Goal: Information Seeking & Learning: Learn about a topic

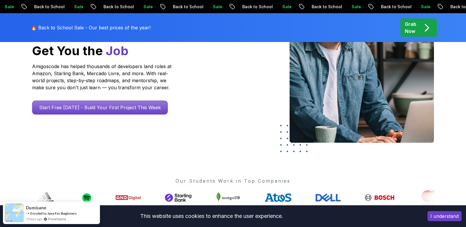
scroll to position [118, 0]
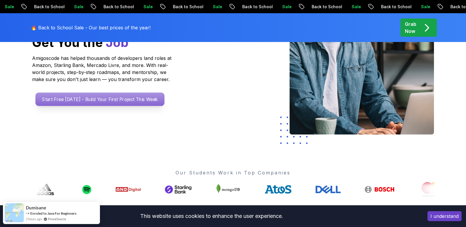
click at [94, 96] on p "Start Free Today - Build Your First Project This Week" at bounding box center [99, 100] width 129 height 14
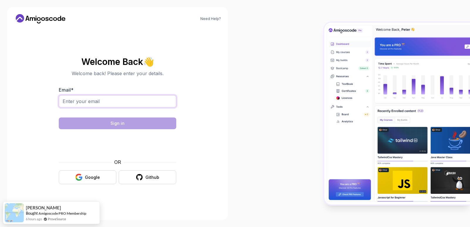
click at [99, 102] on input "Email *" at bounding box center [118, 101] width 118 height 12
type input "liviool123@gmail.com"
click at [86, 176] on div "Google" at bounding box center [92, 178] width 15 height 6
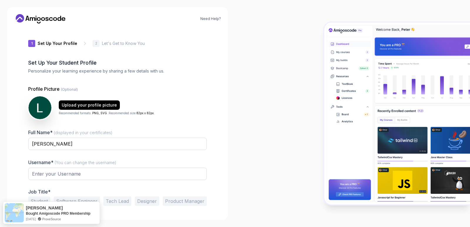
type input "silentjackal84ad8"
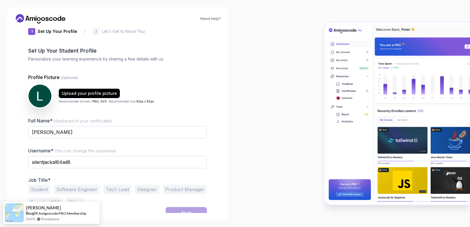
scroll to position [18, 0]
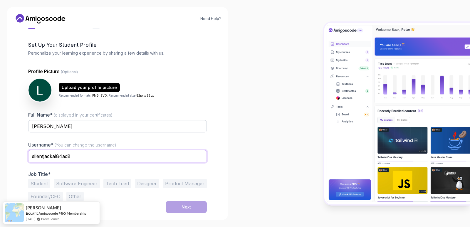
drag, startPoint x: 91, startPoint y: 161, endPoint x: 0, endPoint y: 127, distance: 96.7
click at [0, 127] on div "Need Help? 1 Set Up Your Profile 1 Set Up Your Profile 2 Let's Get to Know You …" at bounding box center [117, 113] width 235 height 227
type input "m4verino"
click at [77, 186] on button "Software Engineer" at bounding box center [77, 183] width 46 height 9
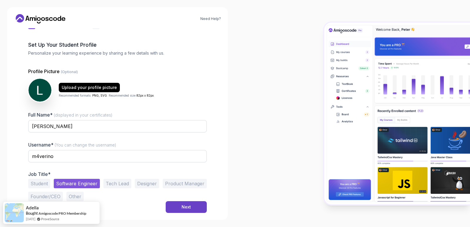
click at [47, 186] on button "Student" at bounding box center [39, 183] width 22 height 9
click at [180, 209] on button "Next" at bounding box center [186, 207] width 41 height 12
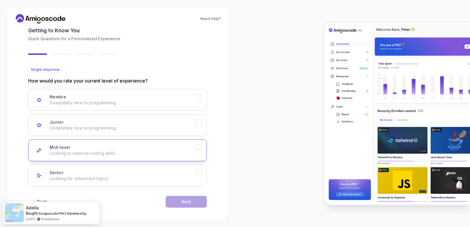
scroll to position [36, 0]
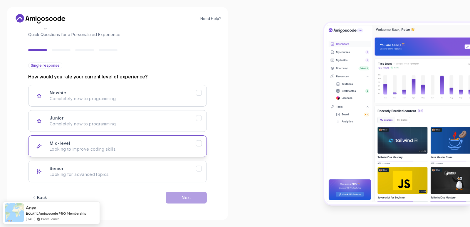
click at [110, 139] on button "Mid-level Looking to improve coding skills." at bounding box center [117, 147] width 179 height 22
click at [169, 197] on button "Next" at bounding box center [186, 198] width 41 height 12
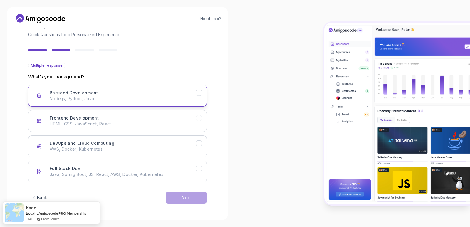
click at [82, 98] on p "Node.js, Python, Java" at bounding box center [123, 99] width 146 height 6
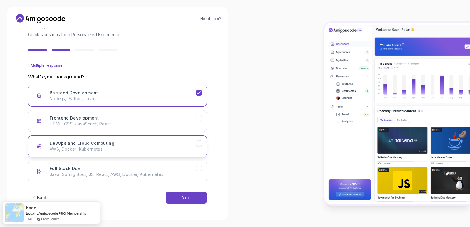
click at [135, 150] on p "AWS, Docker, Kubernetes" at bounding box center [123, 149] width 146 height 6
click at [181, 198] on button "Next" at bounding box center [186, 198] width 41 height 12
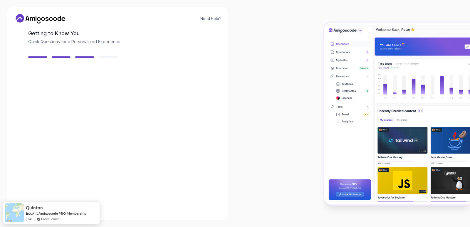
scroll to position [29, 0]
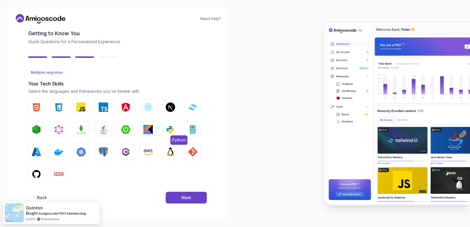
click at [168, 126] on img "button" at bounding box center [170, 129] width 9 height 9
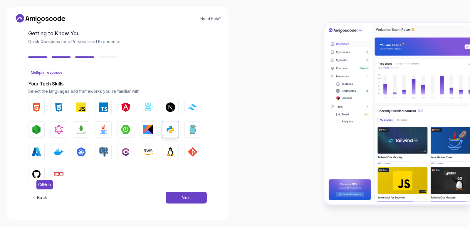
click at [41, 171] on button "GitHub" at bounding box center [36, 174] width 16 height 16
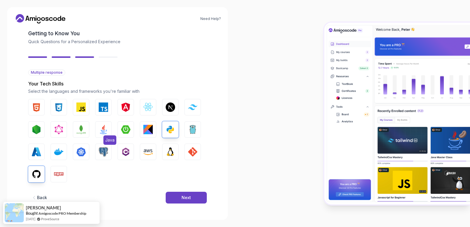
click at [107, 136] on span "Java" at bounding box center [110, 140] width 13 height 9
click at [190, 201] on button "Next" at bounding box center [186, 198] width 41 height 12
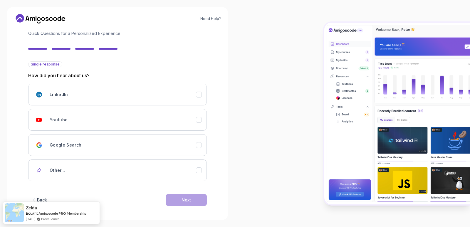
scroll to position [40, 0]
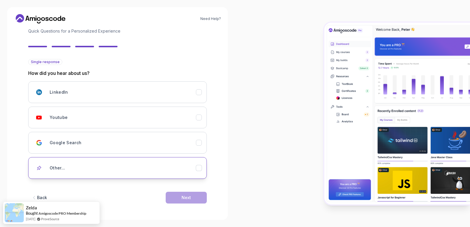
click at [59, 173] on div "Other..." at bounding box center [123, 168] width 146 height 12
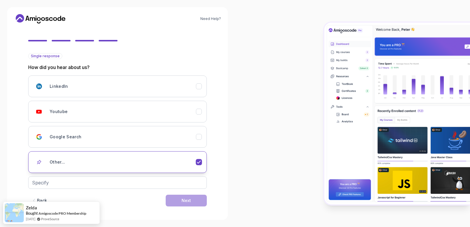
scroll to position [49, 0]
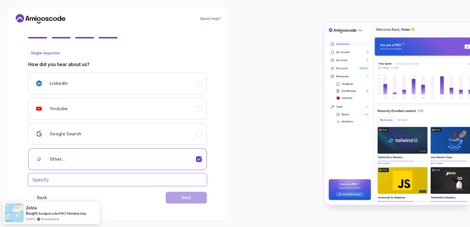
click at [60, 182] on input "text" at bounding box center [117, 180] width 179 height 12
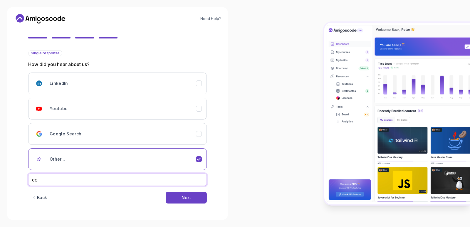
type input "c"
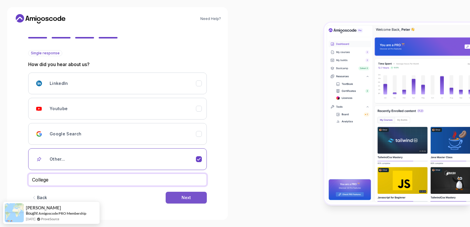
type input "College"
click at [178, 197] on button "Next" at bounding box center [186, 198] width 41 height 12
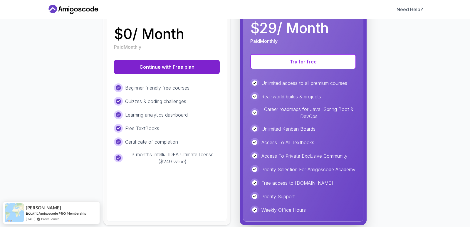
scroll to position [118, 0]
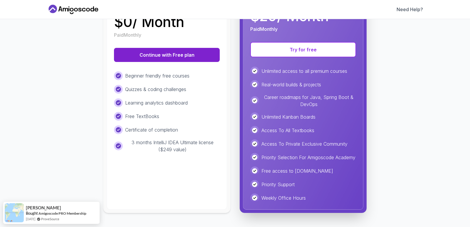
click at [163, 54] on button "Continue with Free plan" at bounding box center [167, 55] width 106 height 14
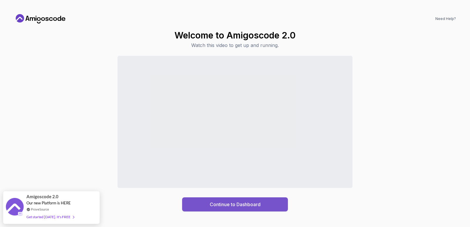
click at [249, 200] on button "Continue to Dashboard" at bounding box center [235, 205] width 106 height 14
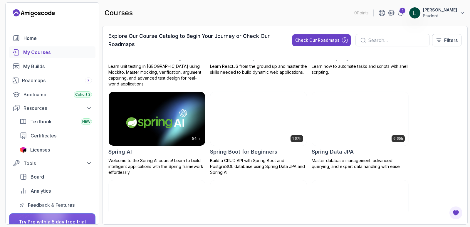
scroll to position [974, 0]
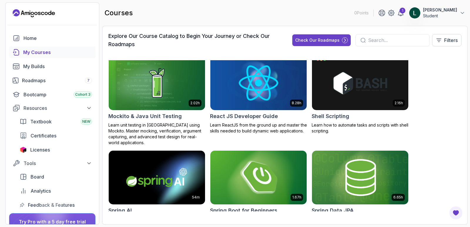
click at [265, 166] on img at bounding box center [258, 177] width 101 height 57
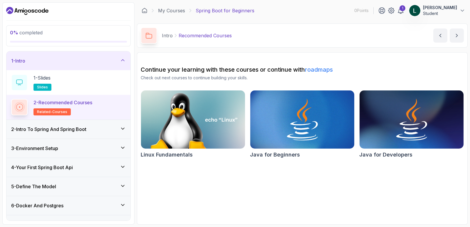
click at [60, 114] on span "related-courses" at bounding box center [52, 112] width 30 height 5
click at [56, 126] on h3 "2 - Intro To Spring And Spring Boot" at bounding box center [48, 129] width 75 height 7
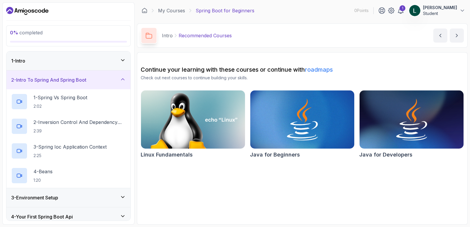
click at [67, 59] on div "1 - Intro" at bounding box center [68, 60] width 115 height 7
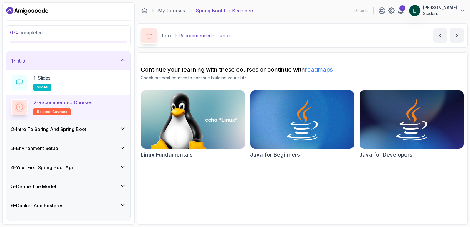
click at [316, 70] on link "roadmaps" at bounding box center [319, 69] width 28 height 7
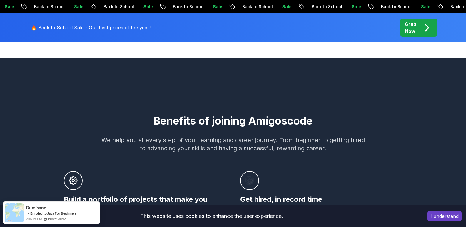
scroll to position [176, 0]
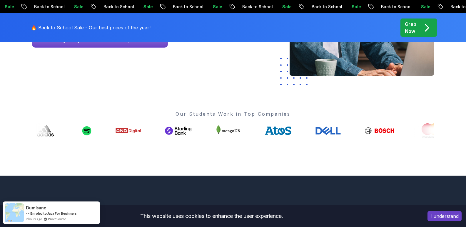
drag, startPoint x: 276, startPoint y: 132, endPoint x: 228, endPoint y: 139, distance: 49.0
click at [228, 139] on div "Go From Learning to Hired: Master Java, Spring Boot & Cloud Skills That Get You…" at bounding box center [233, 31] width 412 height 289
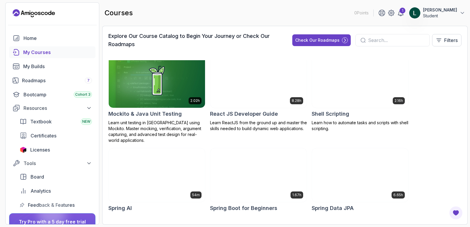
scroll to position [1000, 0]
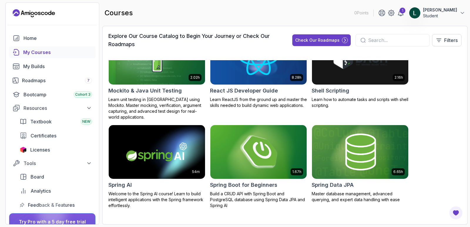
click at [241, 147] on img at bounding box center [258, 152] width 101 height 57
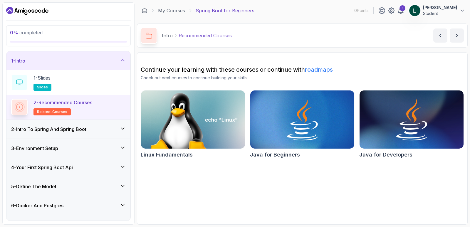
click at [29, 131] on h3 "2 - Intro To Spring And Spring Boot" at bounding box center [48, 129] width 75 height 7
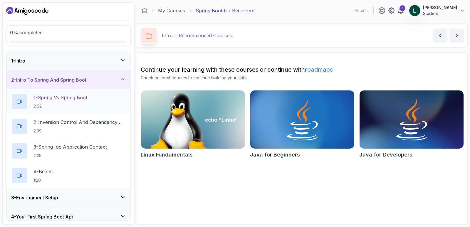
click at [59, 98] on p "1 - Spring Vs Spring Boot" at bounding box center [61, 97] width 54 height 7
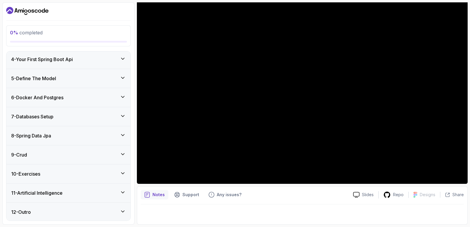
scroll to position [158, 0]
click at [117, 173] on div "10 - Exercises" at bounding box center [68, 173] width 115 height 7
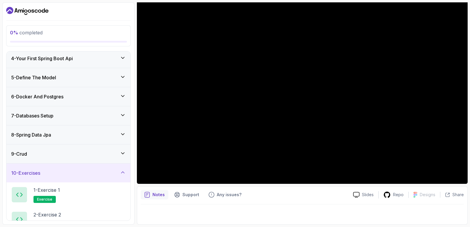
scroll to position [134, 0]
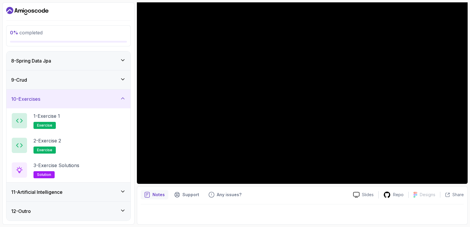
click at [80, 194] on div "11 - Artificial Intelligence" at bounding box center [68, 192] width 115 height 7
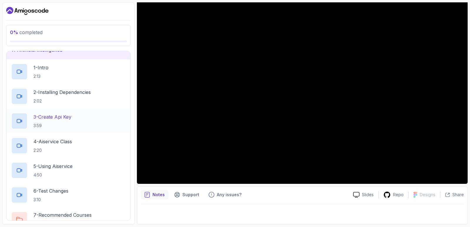
scroll to position [232, 0]
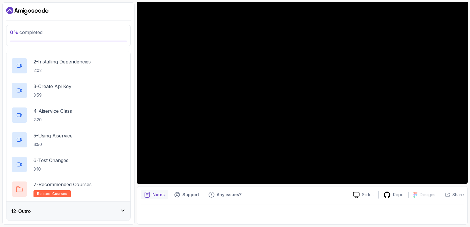
click at [75, 216] on div "12 - Outro" at bounding box center [68, 211] width 124 height 19
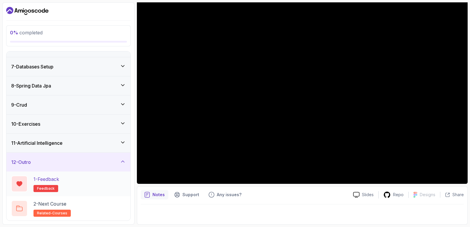
scroll to position [109, 0]
click at [38, 109] on div "9 - Crud" at bounding box center [68, 104] width 124 height 19
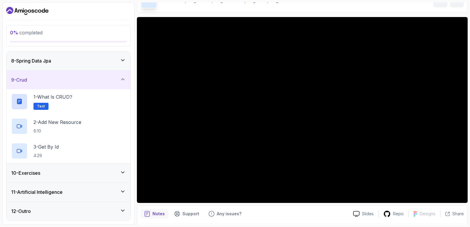
scroll to position [54, 0]
